Goal: Navigation & Orientation: Find specific page/section

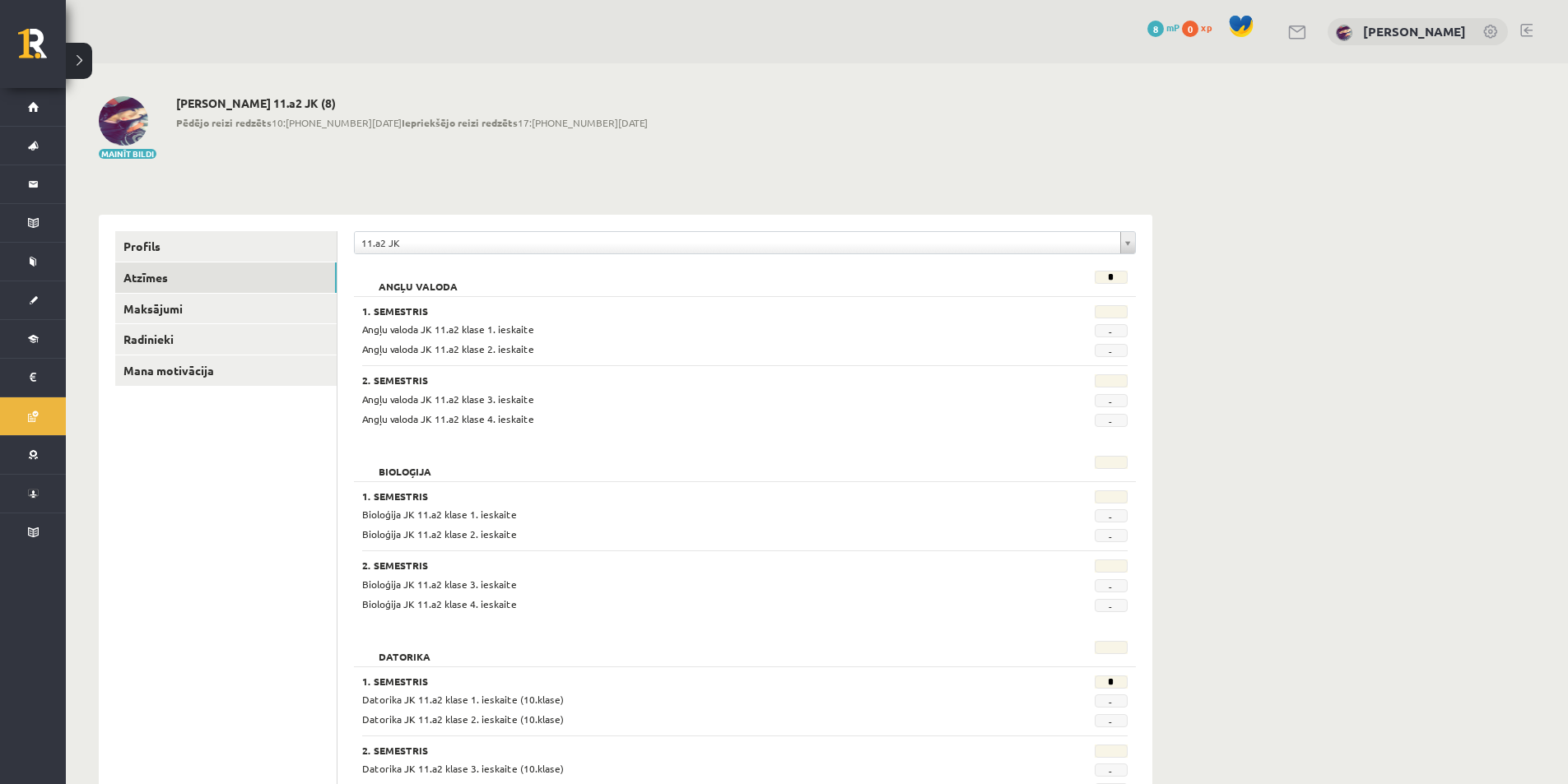
click at [1288, 36] on link at bounding box center [1298, 32] width 20 height 14
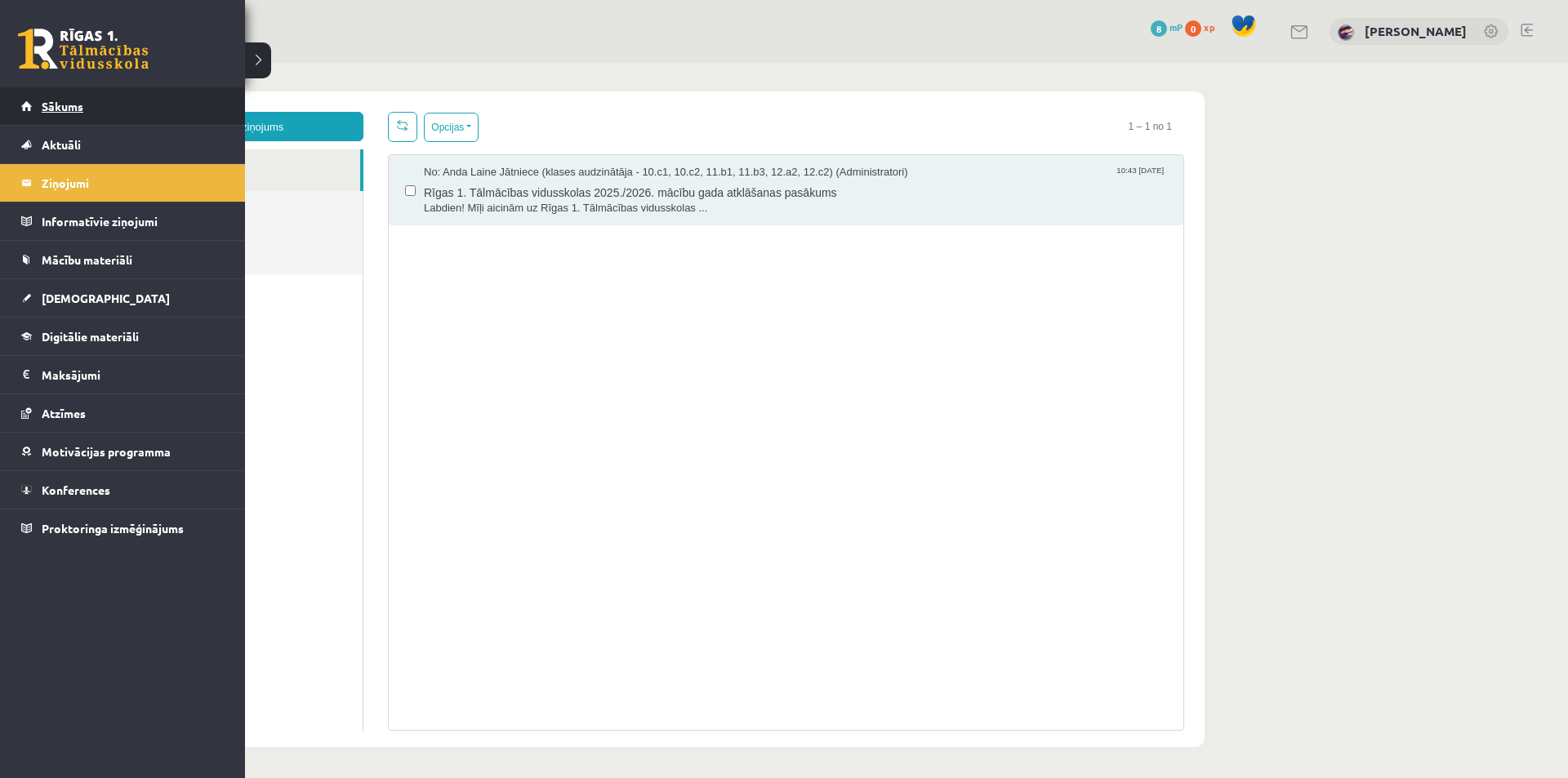
click at [67, 115] on link "Sākums" at bounding box center [122, 106] width 203 height 38
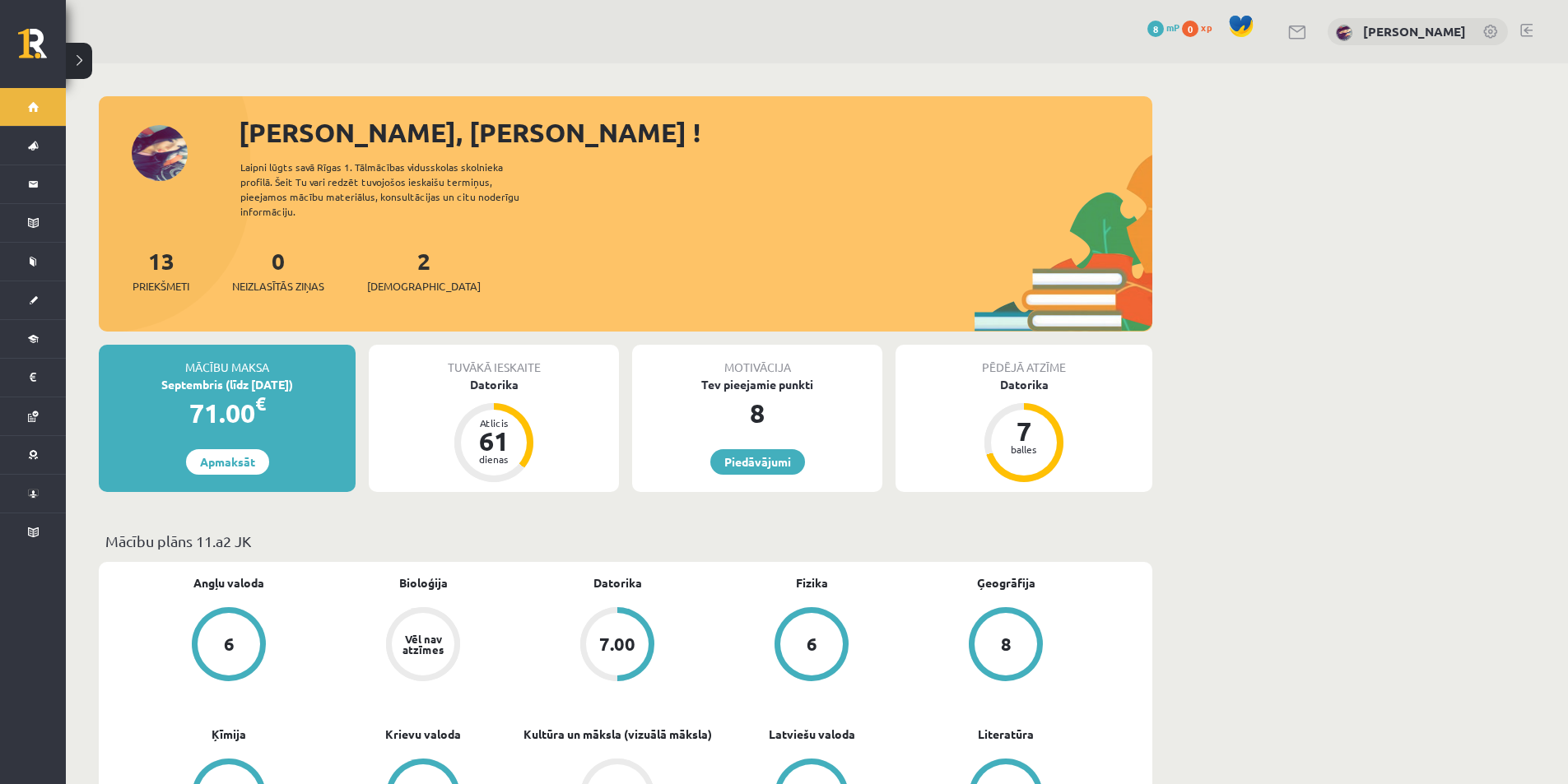
click at [1288, 32] on link at bounding box center [1298, 32] width 20 height 14
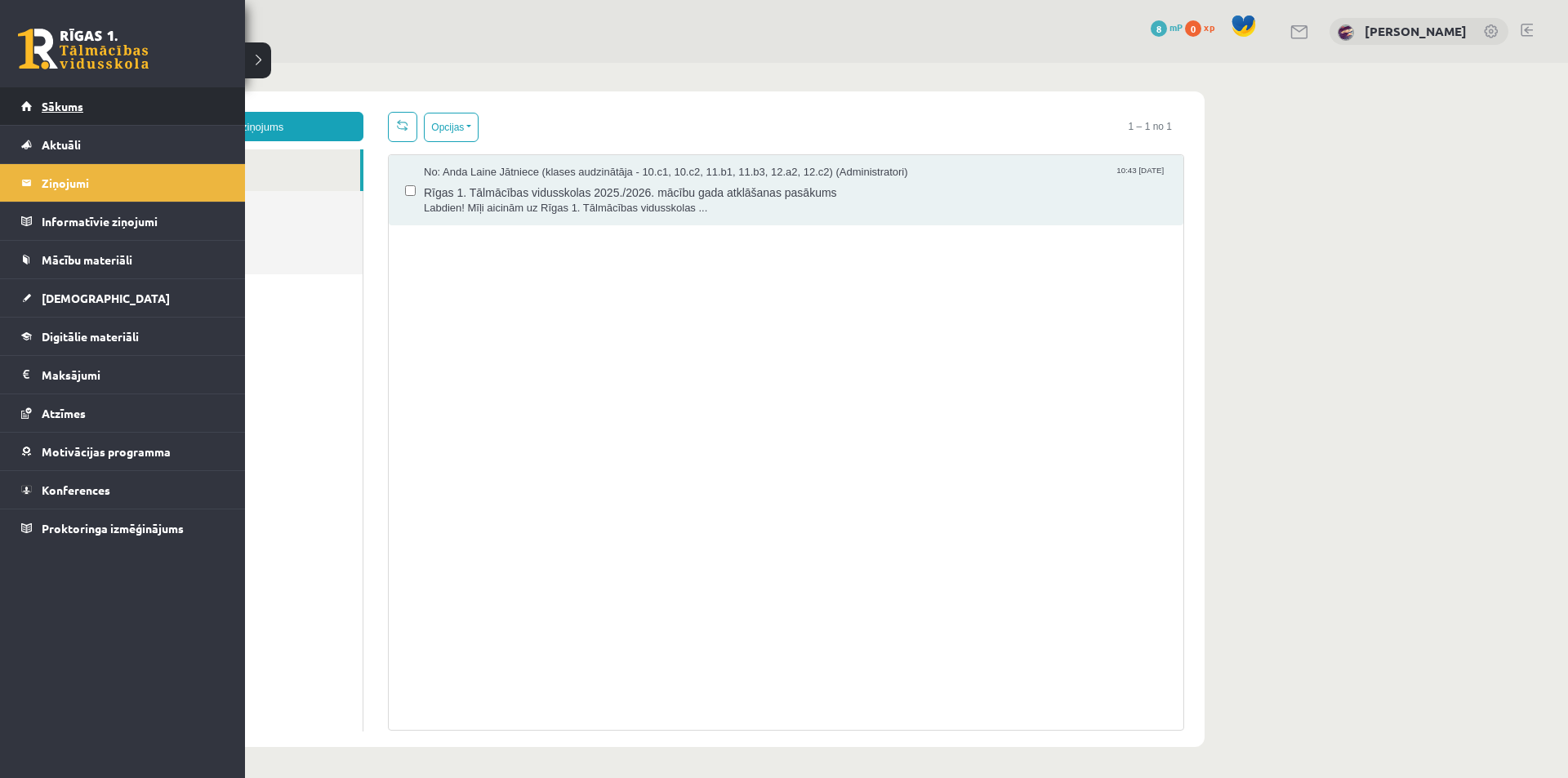
click at [86, 109] on link "Sākums" at bounding box center [122, 106] width 203 height 38
